Goal: Task Accomplishment & Management: Use online tool/utility

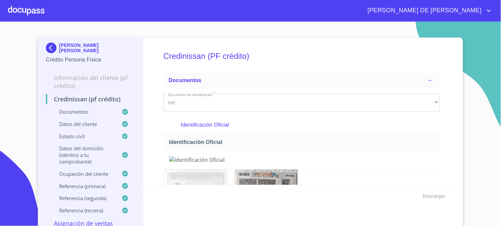
scroll to position [111, 0]
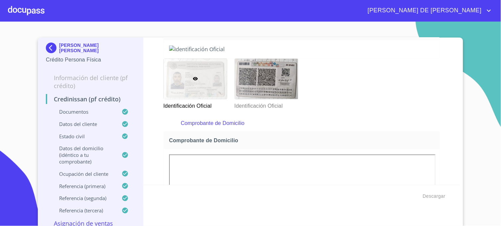
click at [49, 50] on img at bounding box center [52, 47] width 13 height 11
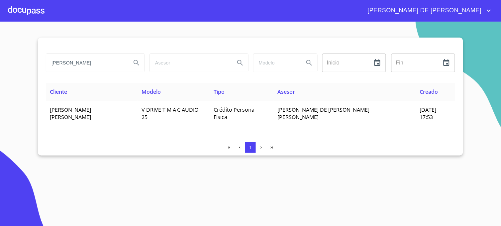
drag, startPoint x: 100, startPoint y: 63, endPoint x: 107, endPoint y: 62, distance: 6.8
click at [0, 52] on html "[PERSON_NAME] DE [PERSON_NAME] [PERSON_NAME] Inicio ​ Fin ​ Cliente Modelo Tipo…" at bounding box center [250, 113] width 501 height 226
type input "[PERSON_NAME]"
click at [137, 61] on icon "Search" at bounding box center [136, 63] width 8 height 8
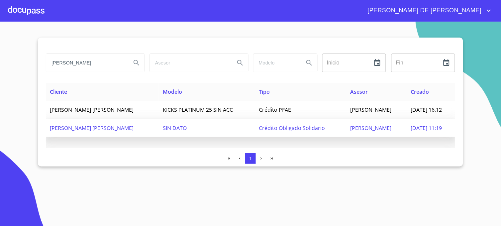
click at [184, 127] on span "SIN DATO" at bounding box center [175, 127] width 24 height 7
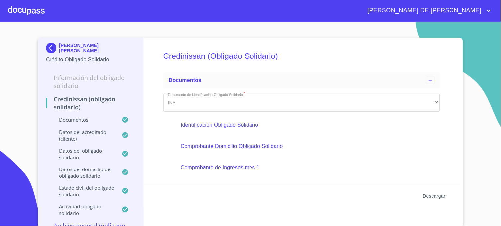
click at [428, 196] on span "Descargar" at bounding box center [434, 196] width 23 height 8
